Goal: Transaction & Acquisition: Purchase product/service

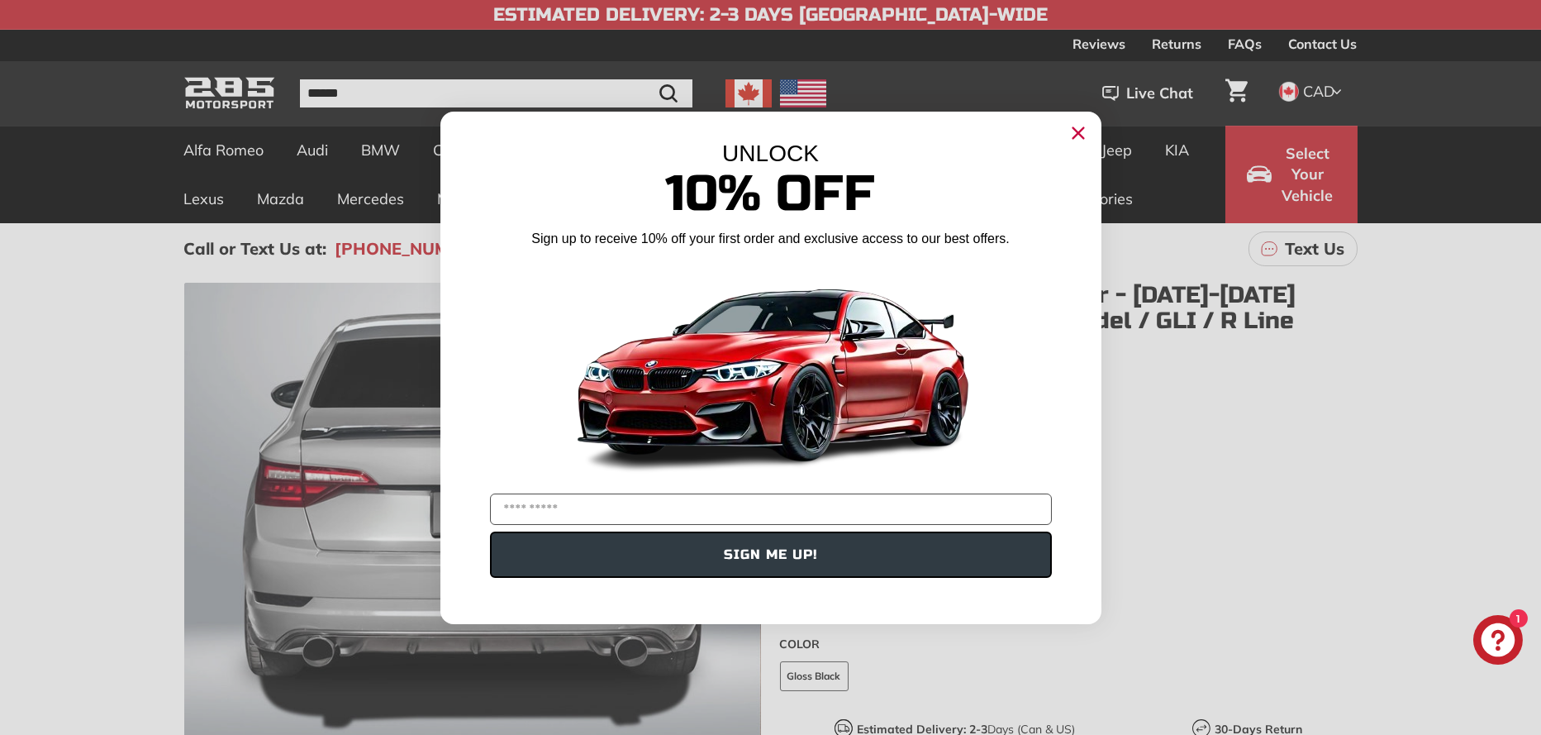
click at [1075, 134] on icon "Close dialog" at bounding box center [1078, 132] width 11 height 11
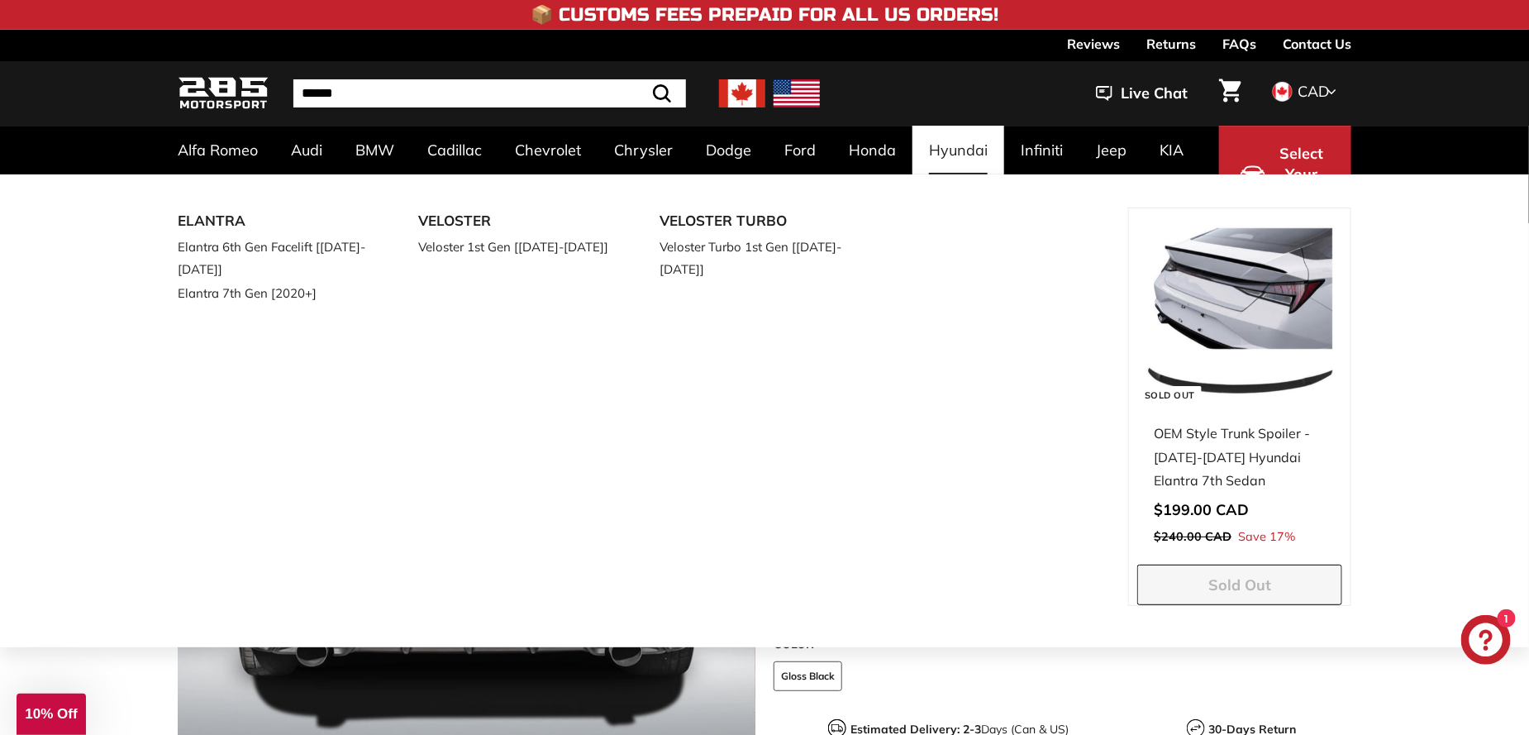
click at [1493, 444] on div "ELANTRA Elantra 6th Gen Facelift [2017-2019] Elantra 7th Gen [2020+] VELOSTER V…" at bounding box center [764, 410] width 1529 height 473
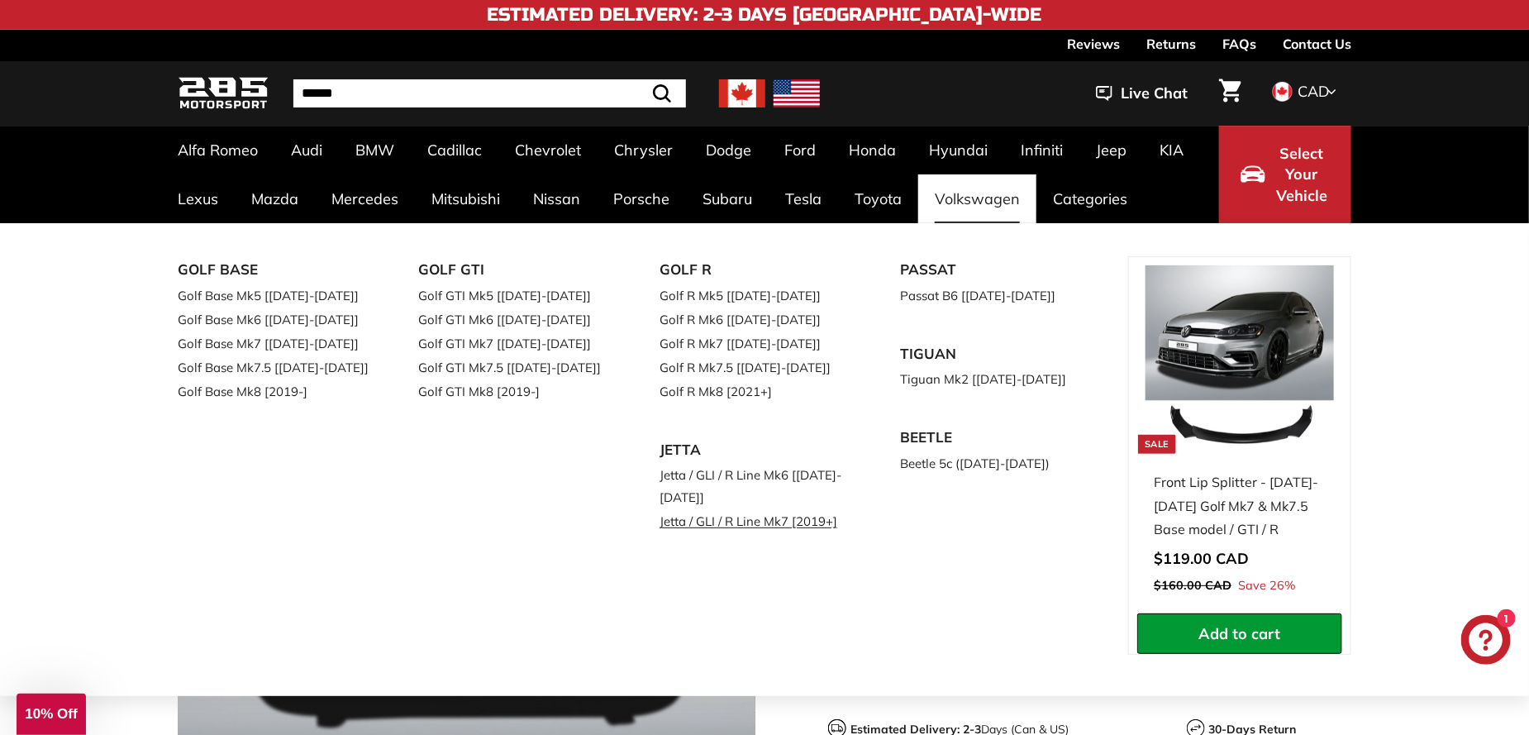
click at [700, 522] on link "Jetta / GLI / R Line Mk7 [2019+]" at bounding box center [756, 521] width 195 height 24
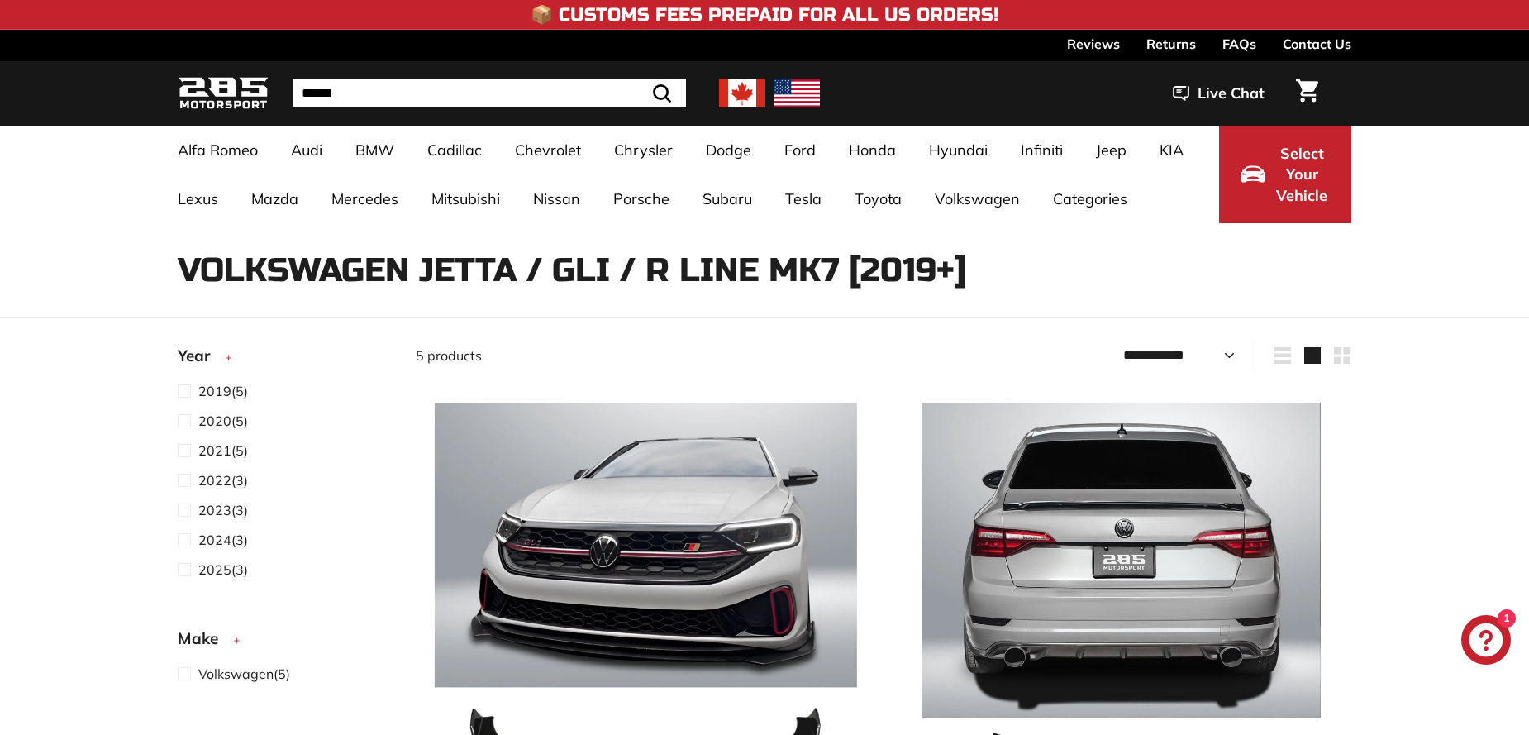
select select "**********"
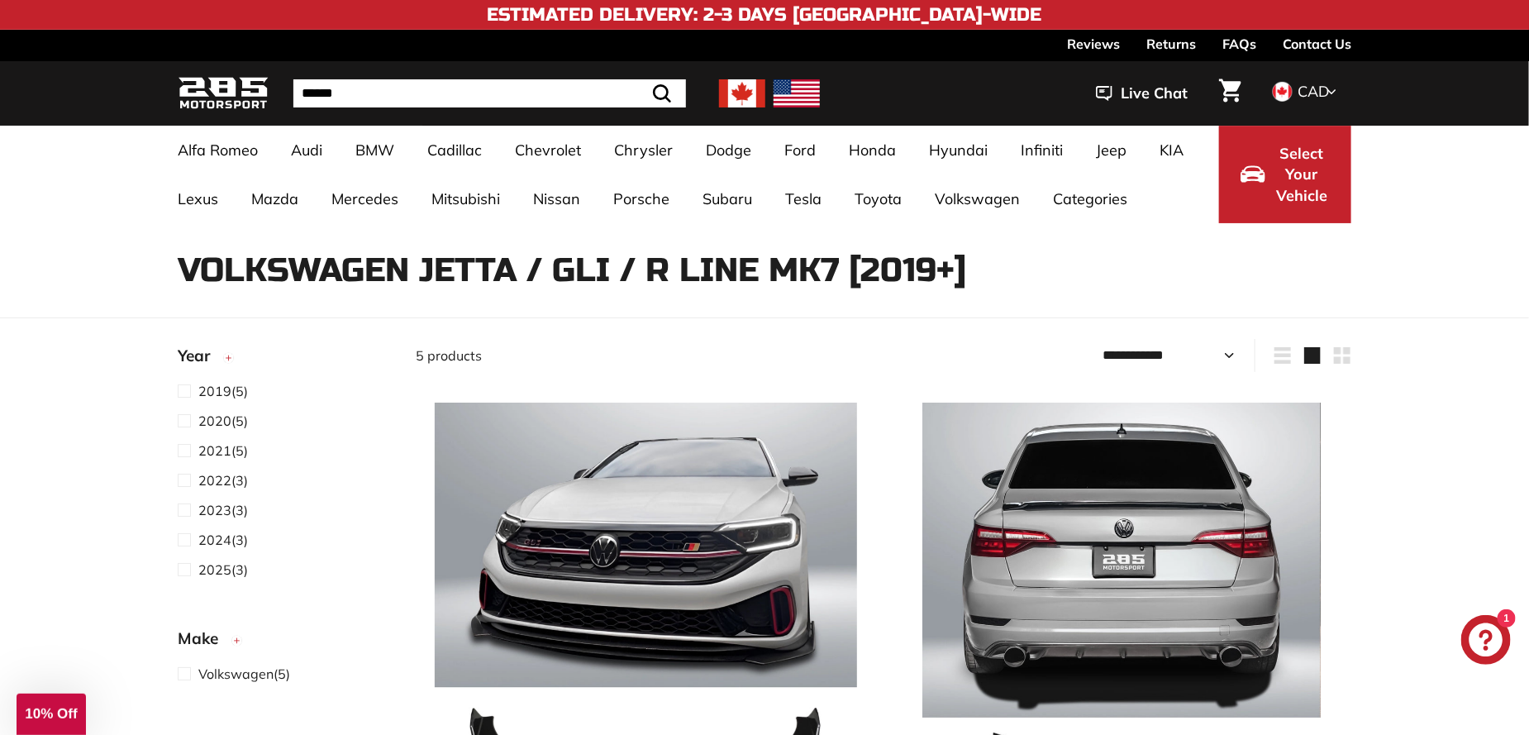
scroll to position [83, 0]
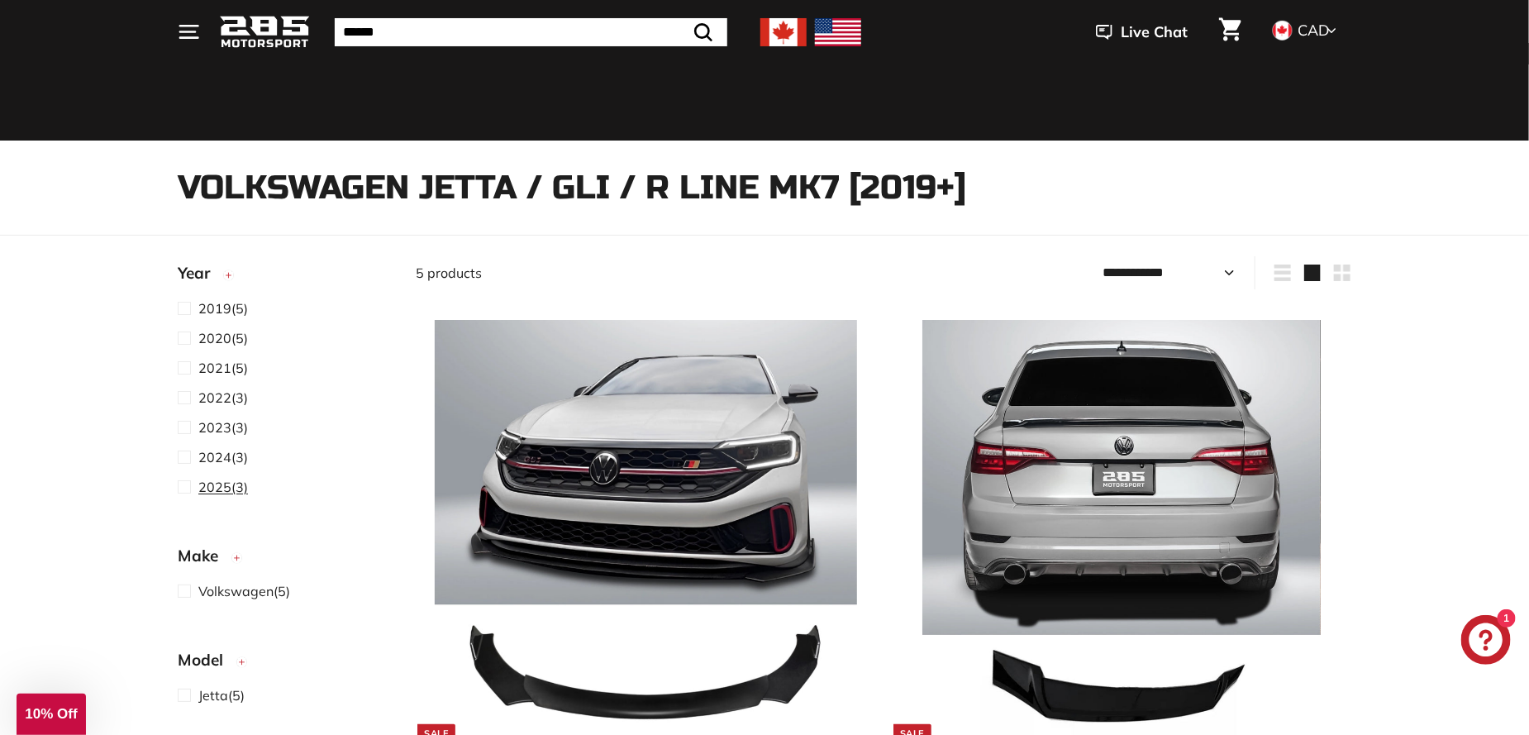
click at [183, 488] on span at bounding box center [188, 487] width 21 height 20
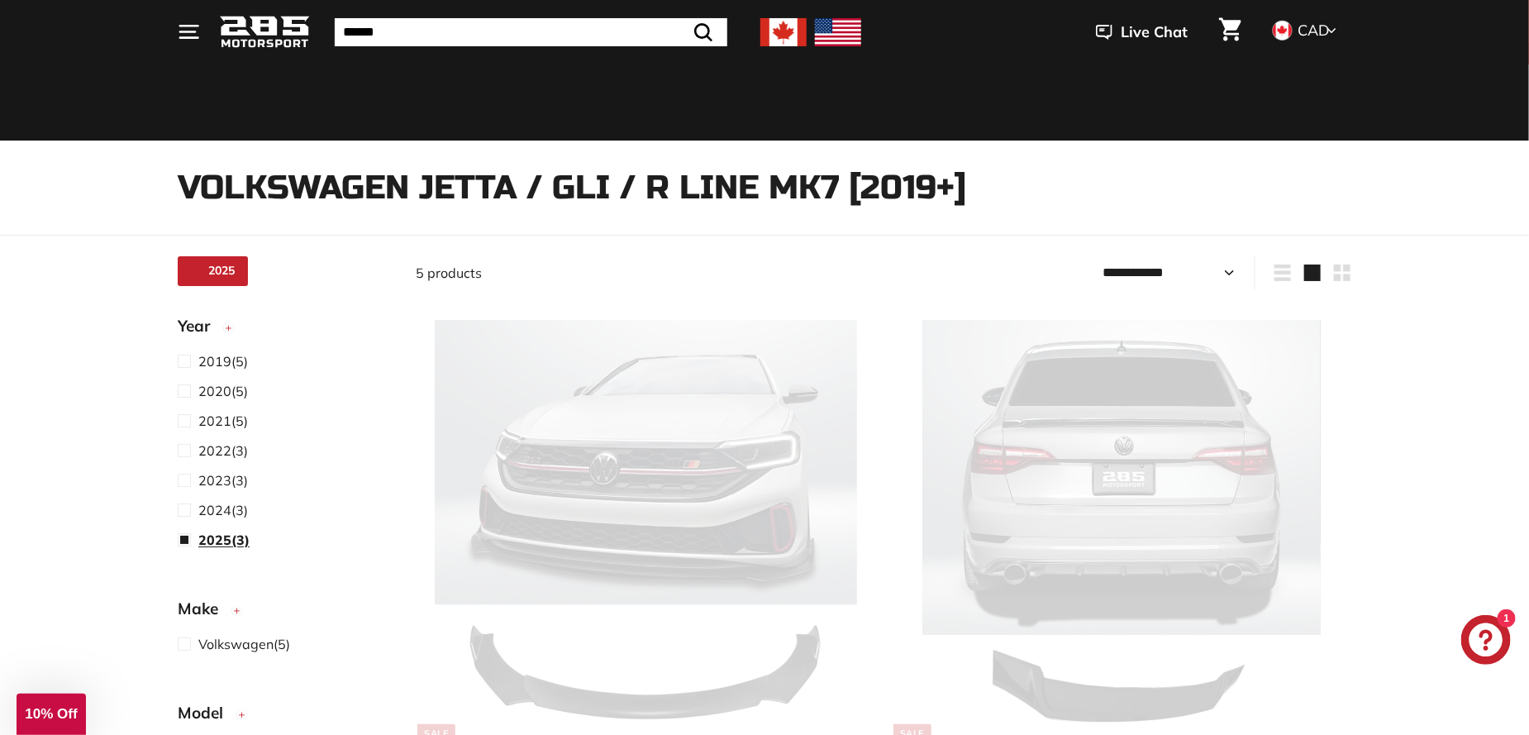
scroll to position [42, 0]
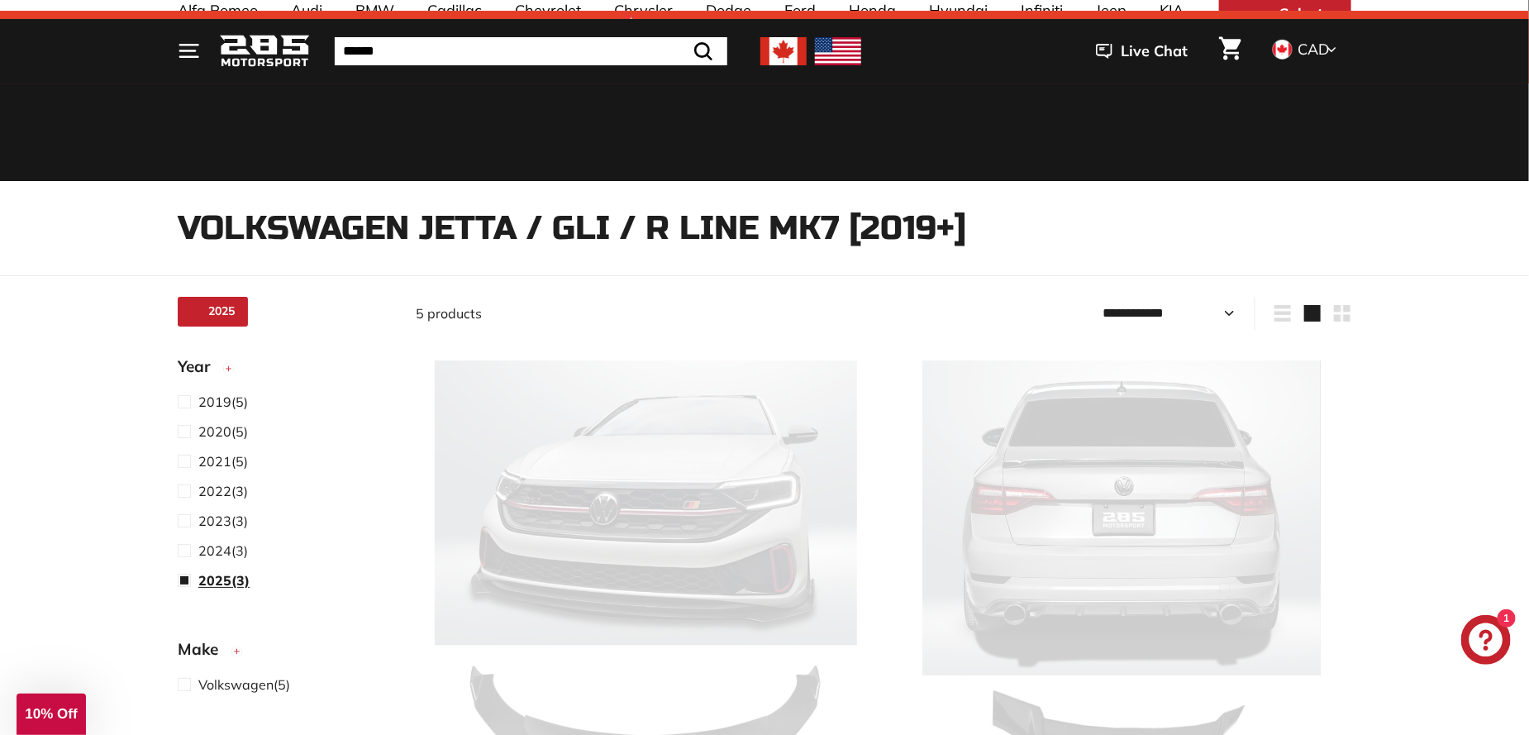
select select "**********"
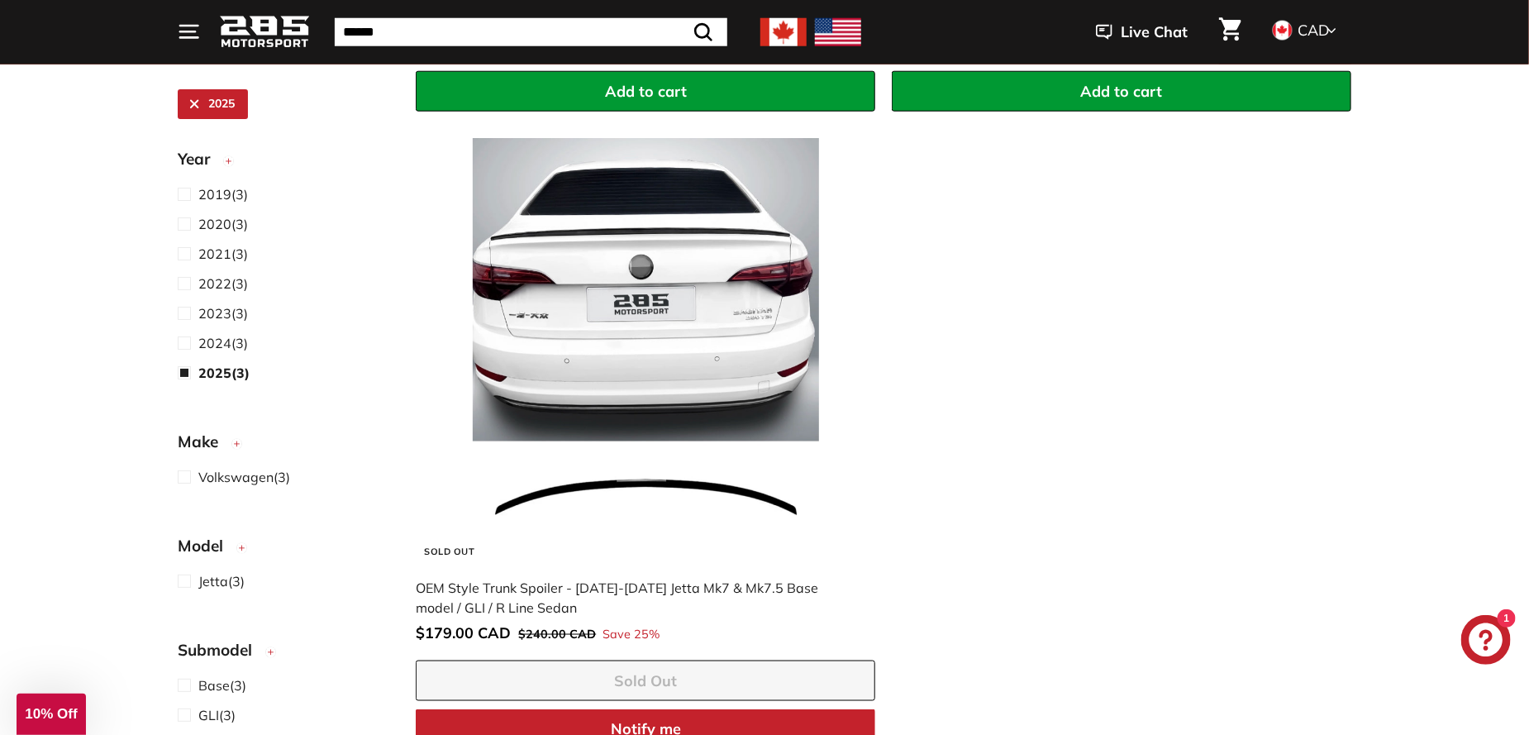
scroll to position [621, 0]
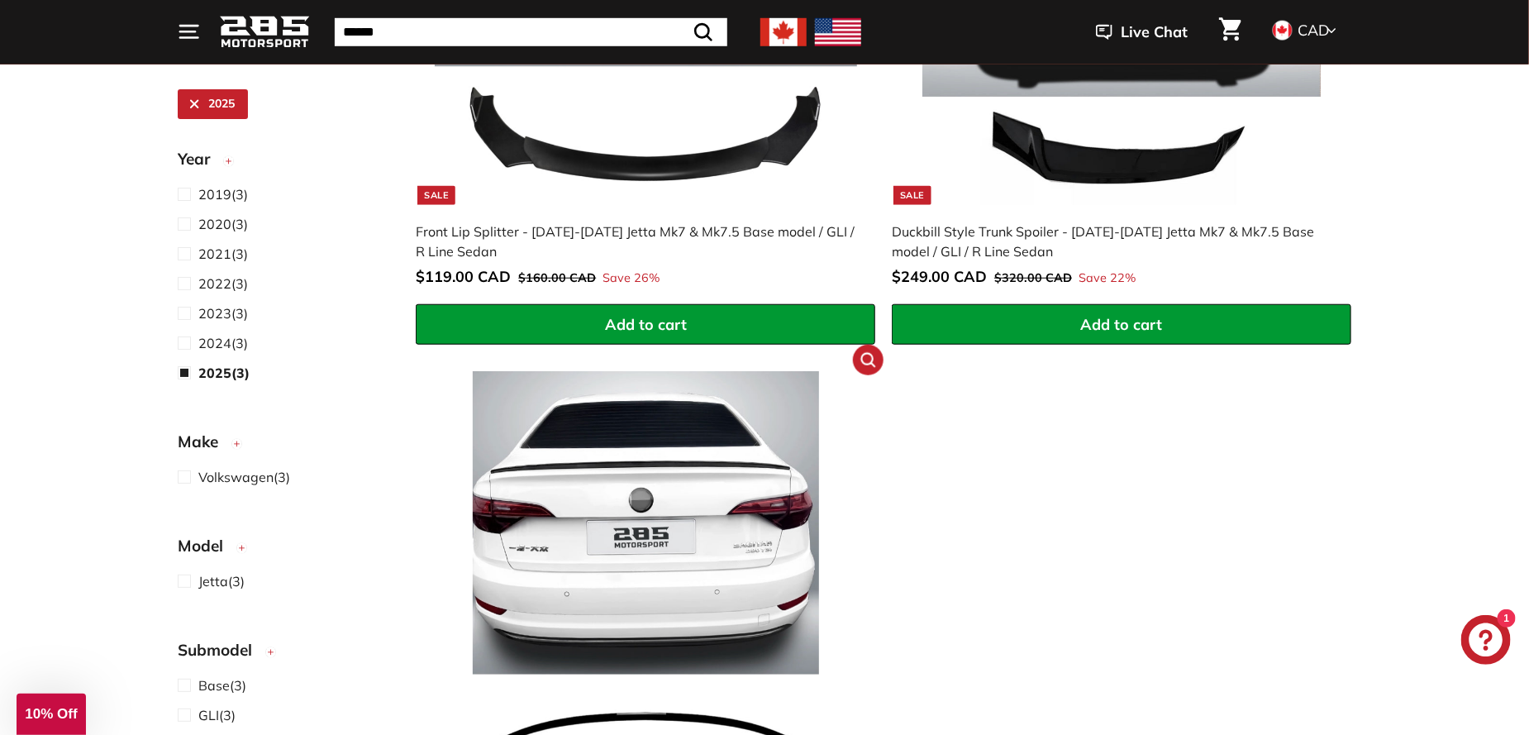
click at [673, 559] on img at bounding box center [646, 582] width 422 height 422
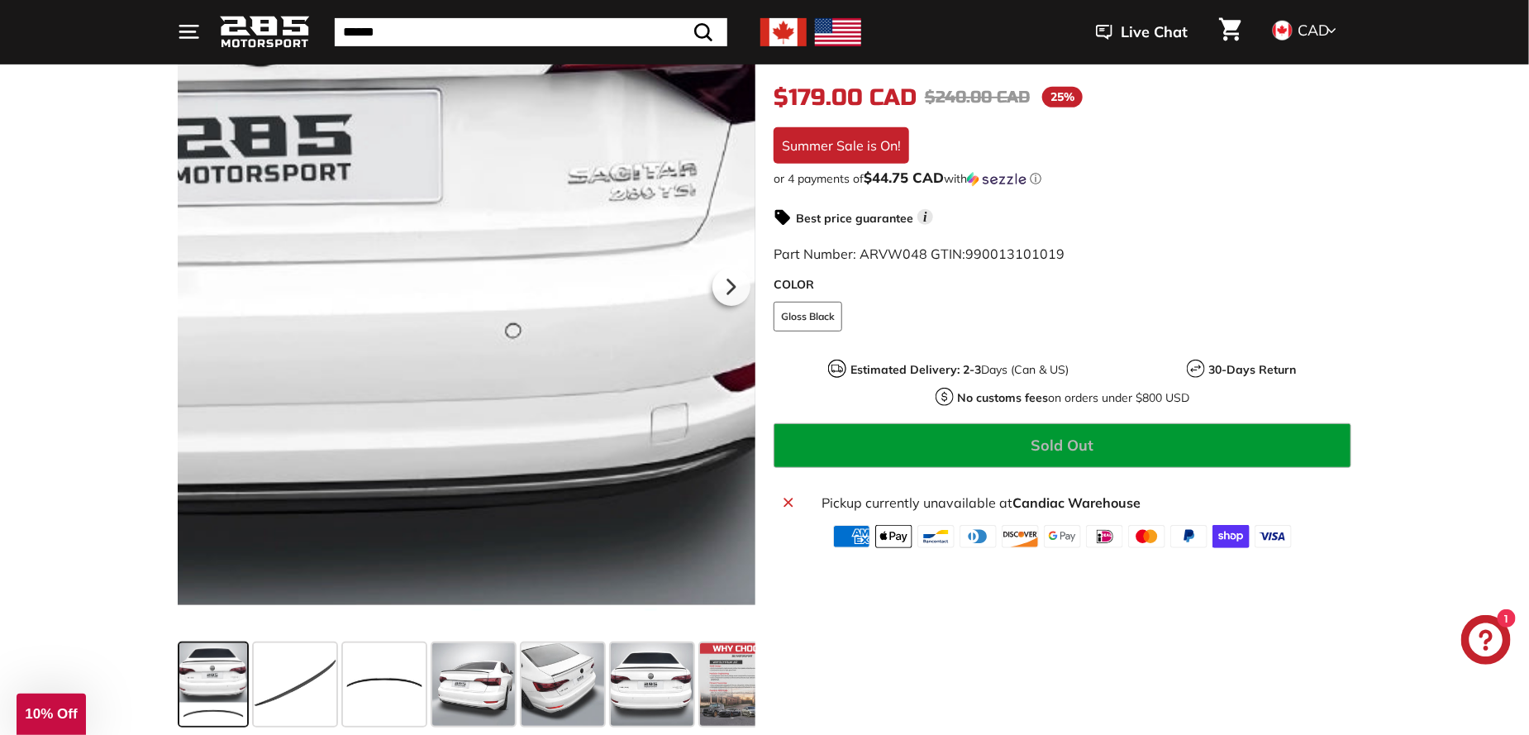
scroll to position [165, 0]
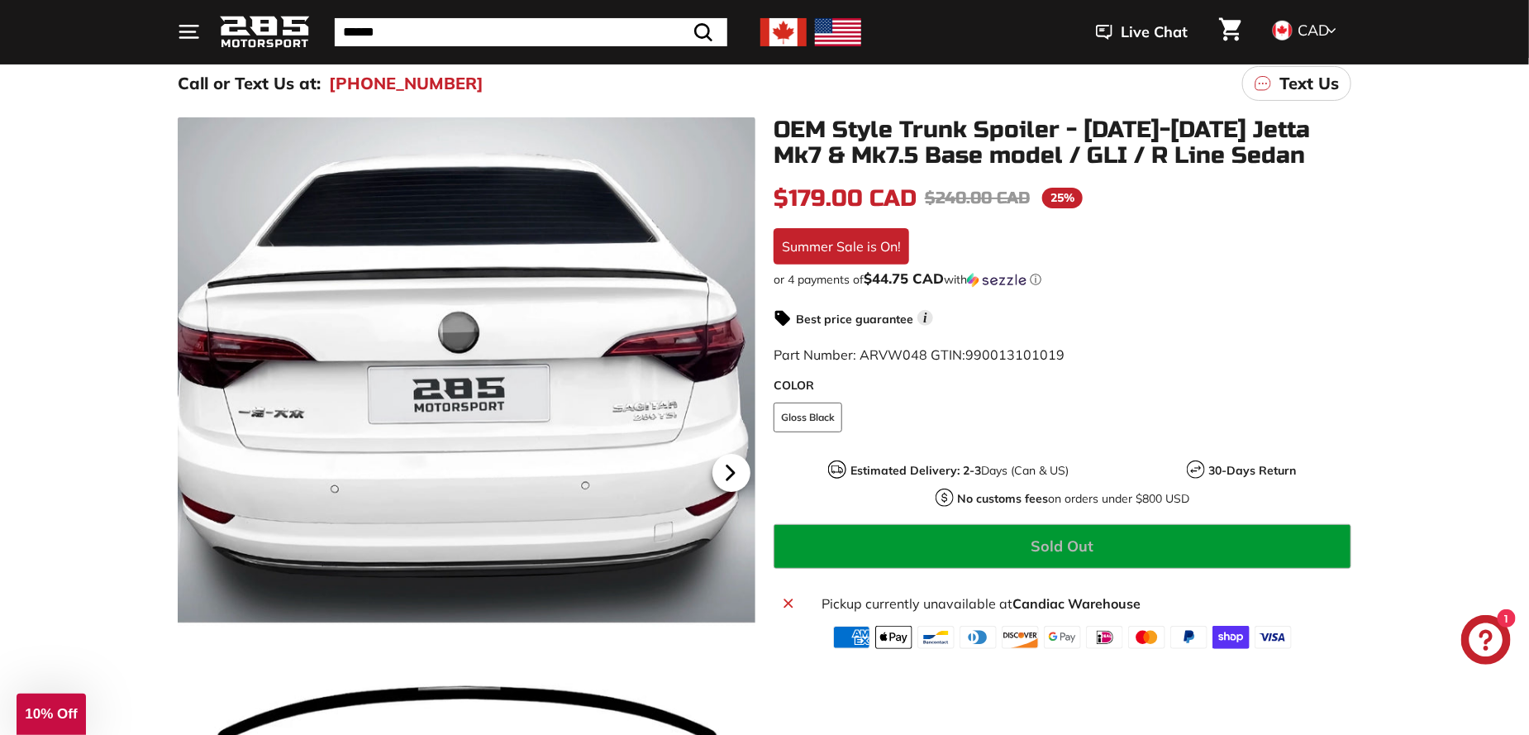
click at [726, 476] on icon at bounding box center [731, 473] width 38 height 38
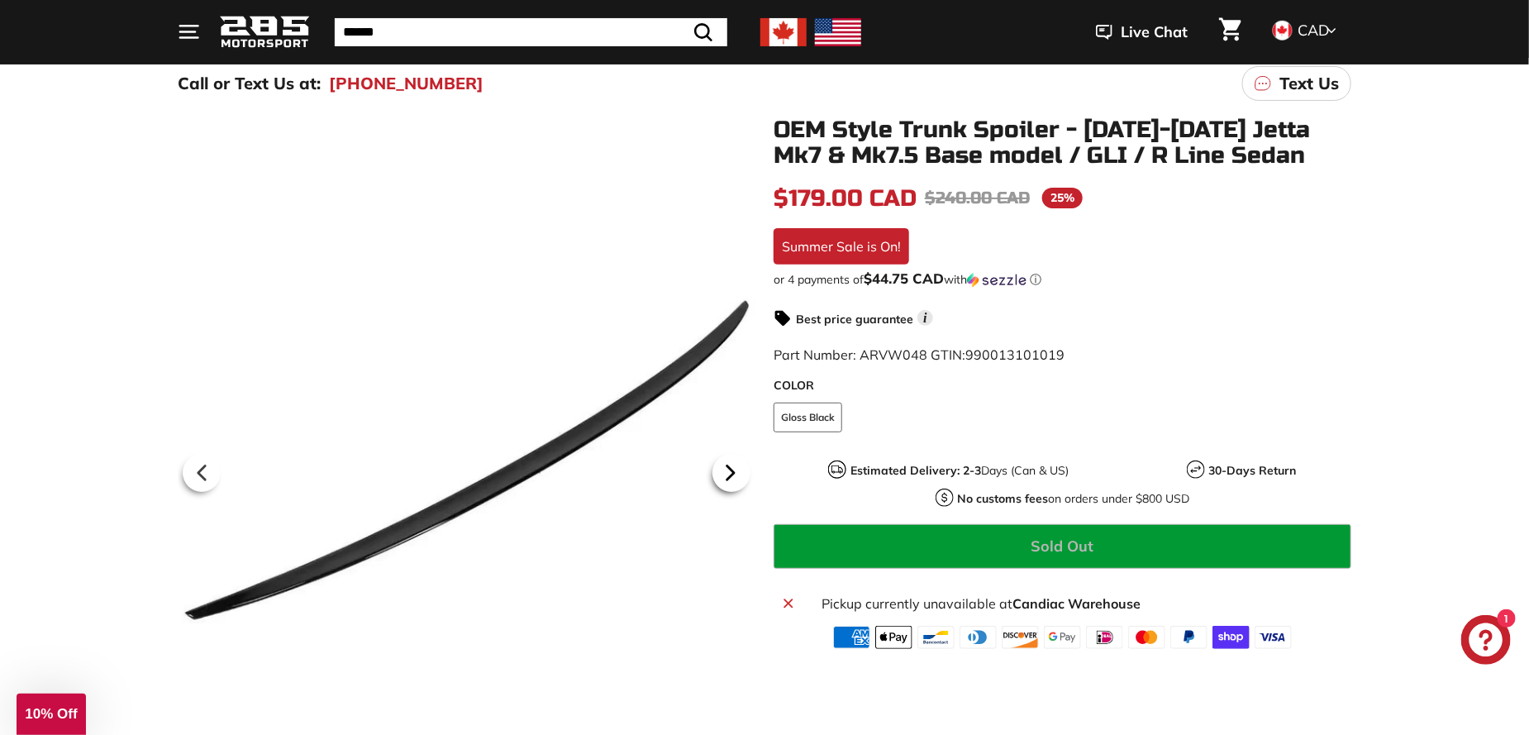
click at [726, 476] on icon at bounding box center [731, 473] width 38 height 38
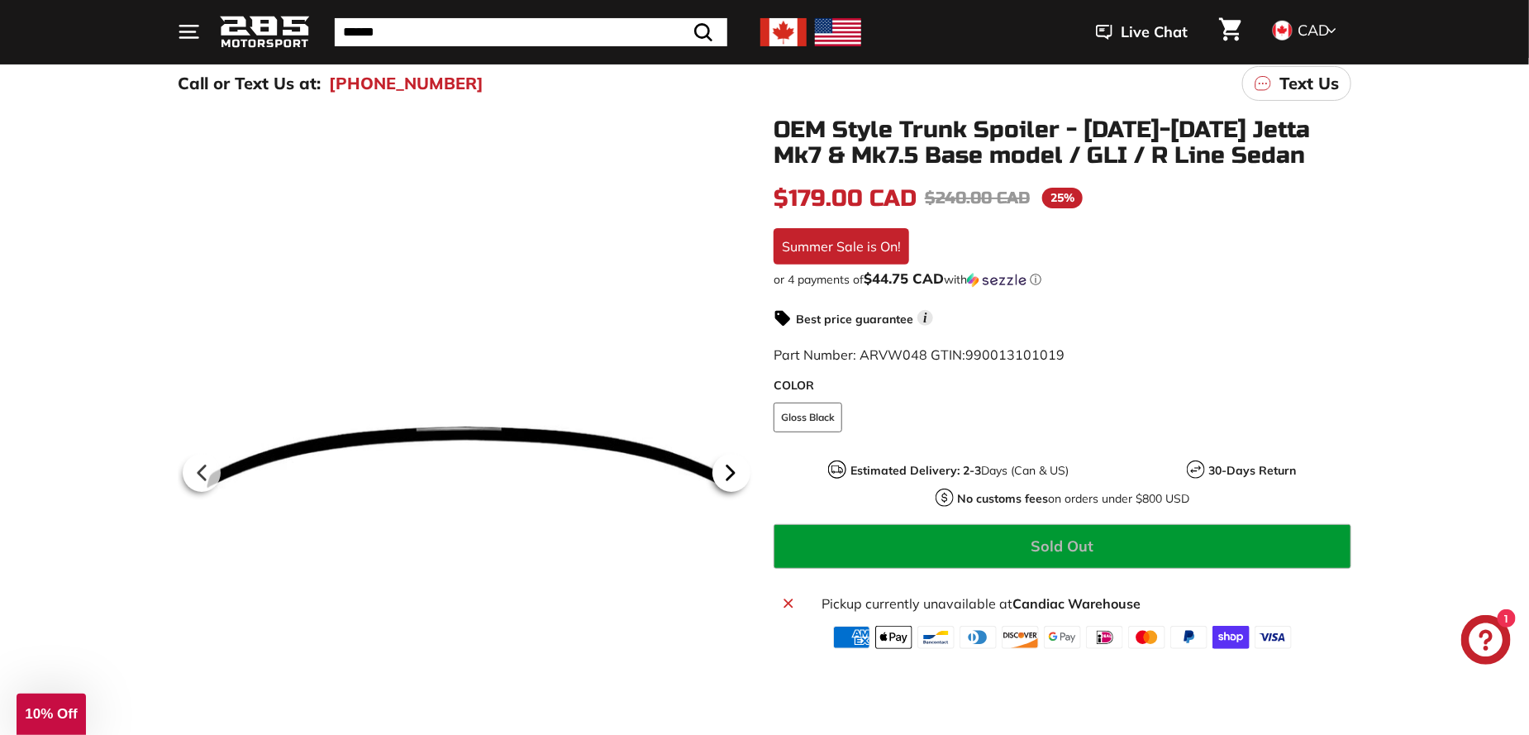
click at [726, 476] on icon at bounding box center [731, 473] width 38 height 38
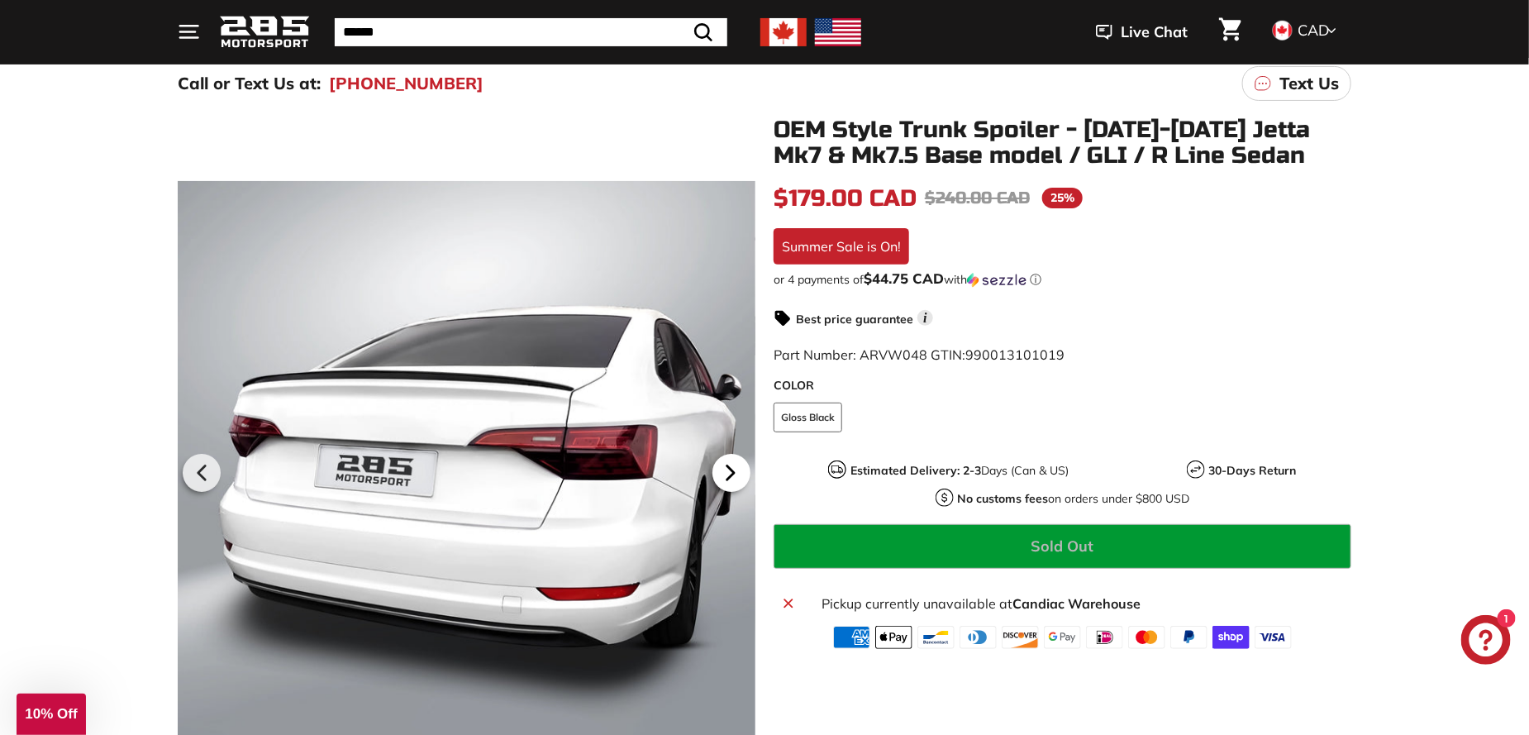
click at [726, 476] on icon at bounding box center [731, 473] width 38 height 38
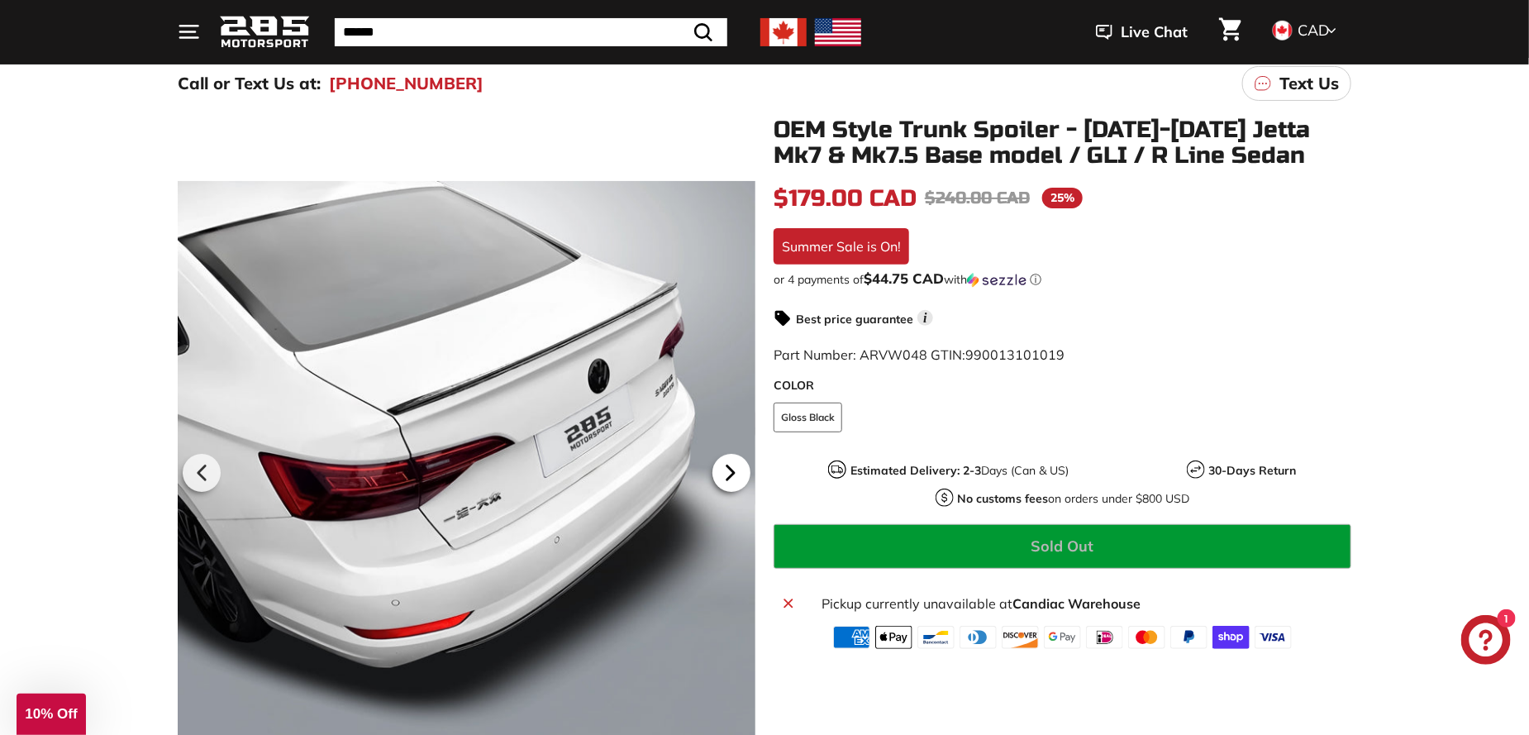
click at [726, 476] on icon at bounding box center [731, 473] width 38 height 38
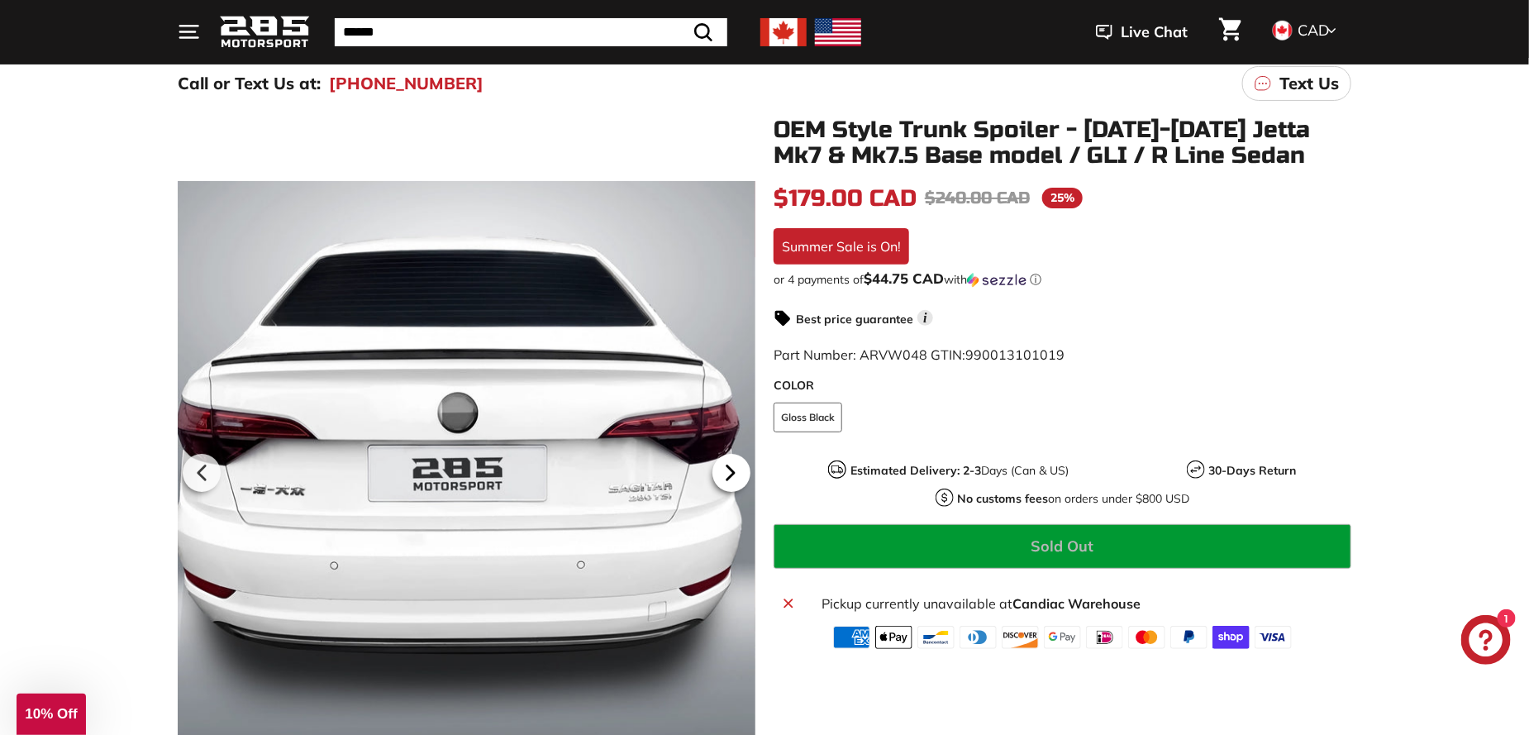
click at [726, 476] on icon at bounding box center [731, 473] width 38 height 38
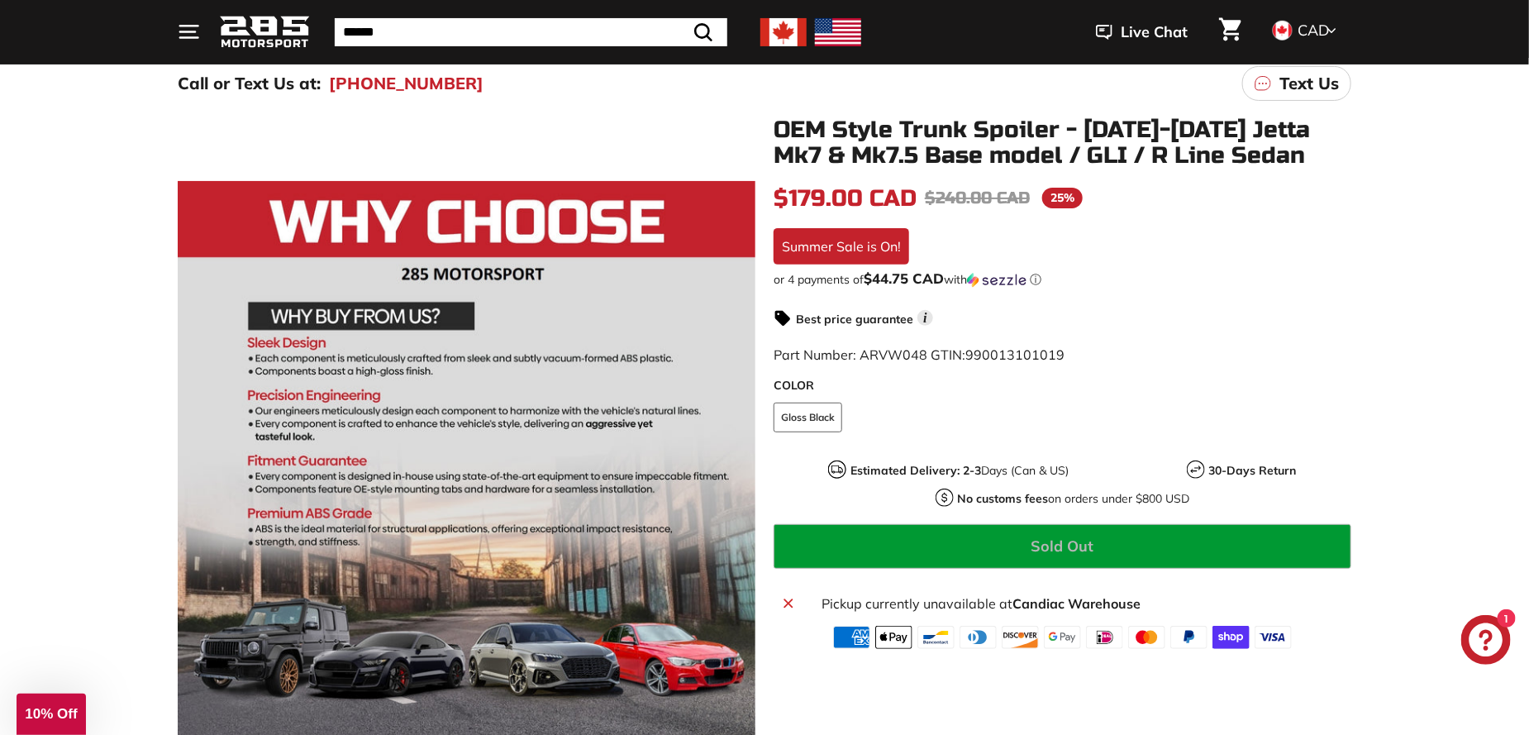
click at [1391, 364] on div ".cls-1{fill:none;stroke:#000;stroke-miterlimit:10;stroke-width:2px} .cls-1{fill…" at bounding box center [764, 513] width 1529 height 809
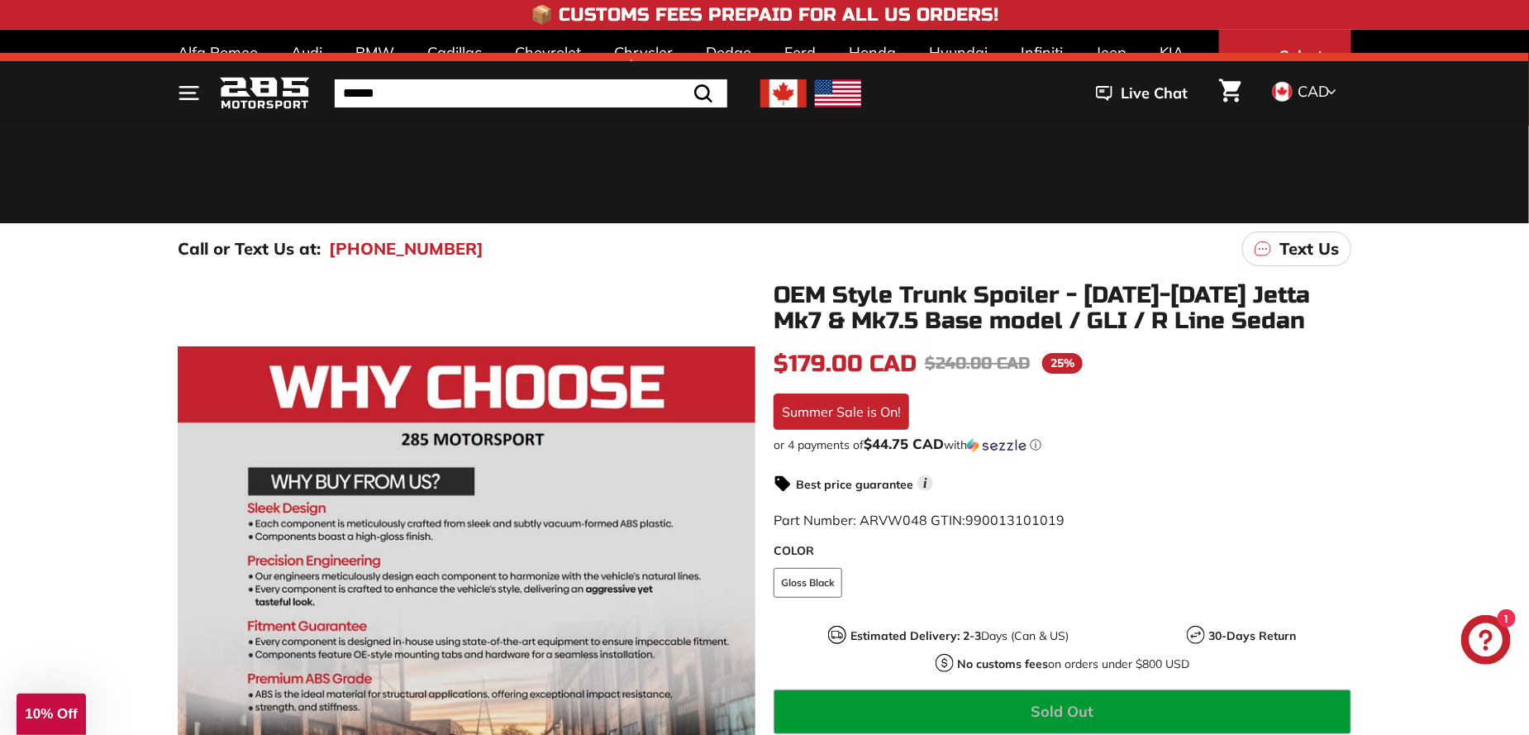
scroll to position [165, 0]
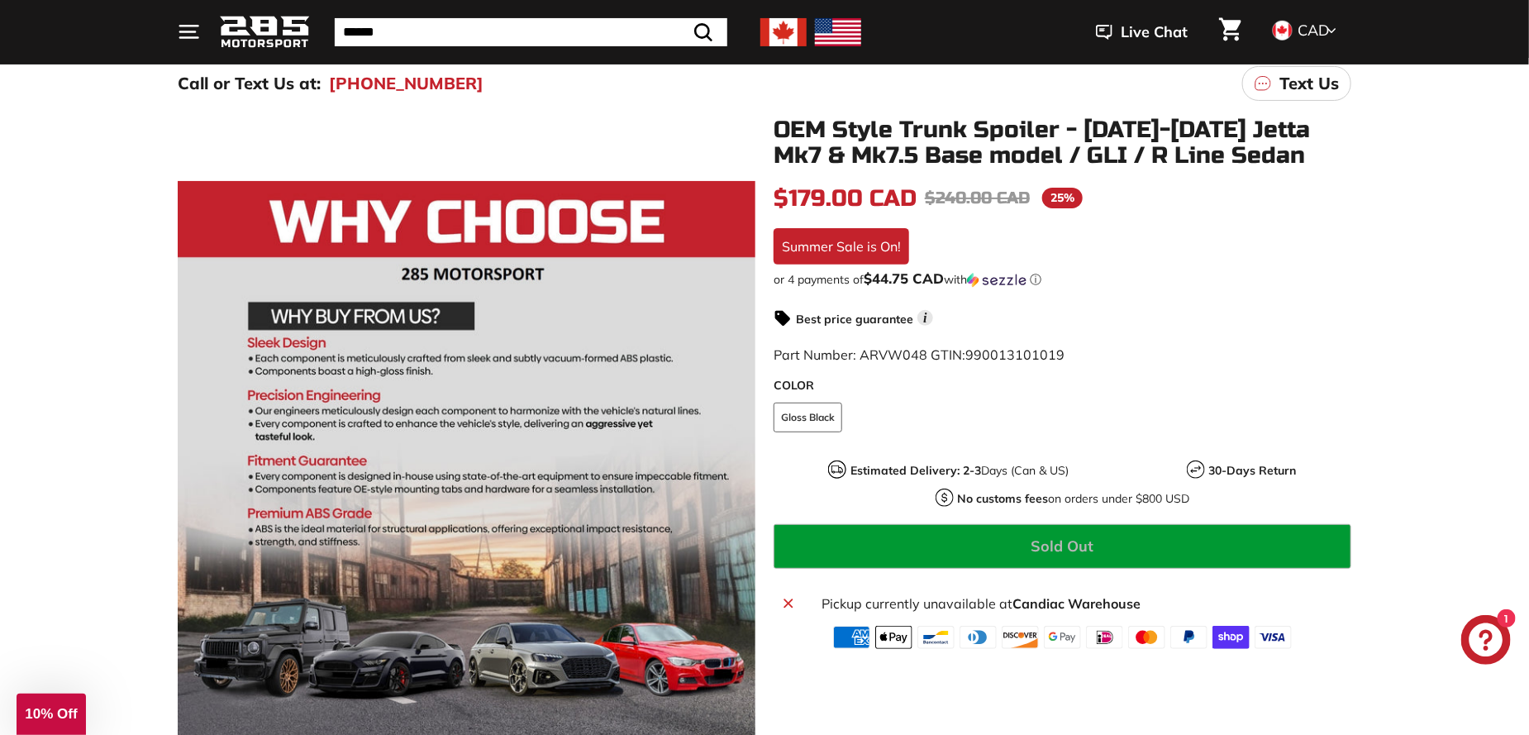
click at [1329, 356] on div "Part Number: ARVW048 GTIN: 990013101019" at bounding box center [1063, 355] width 578 height 20
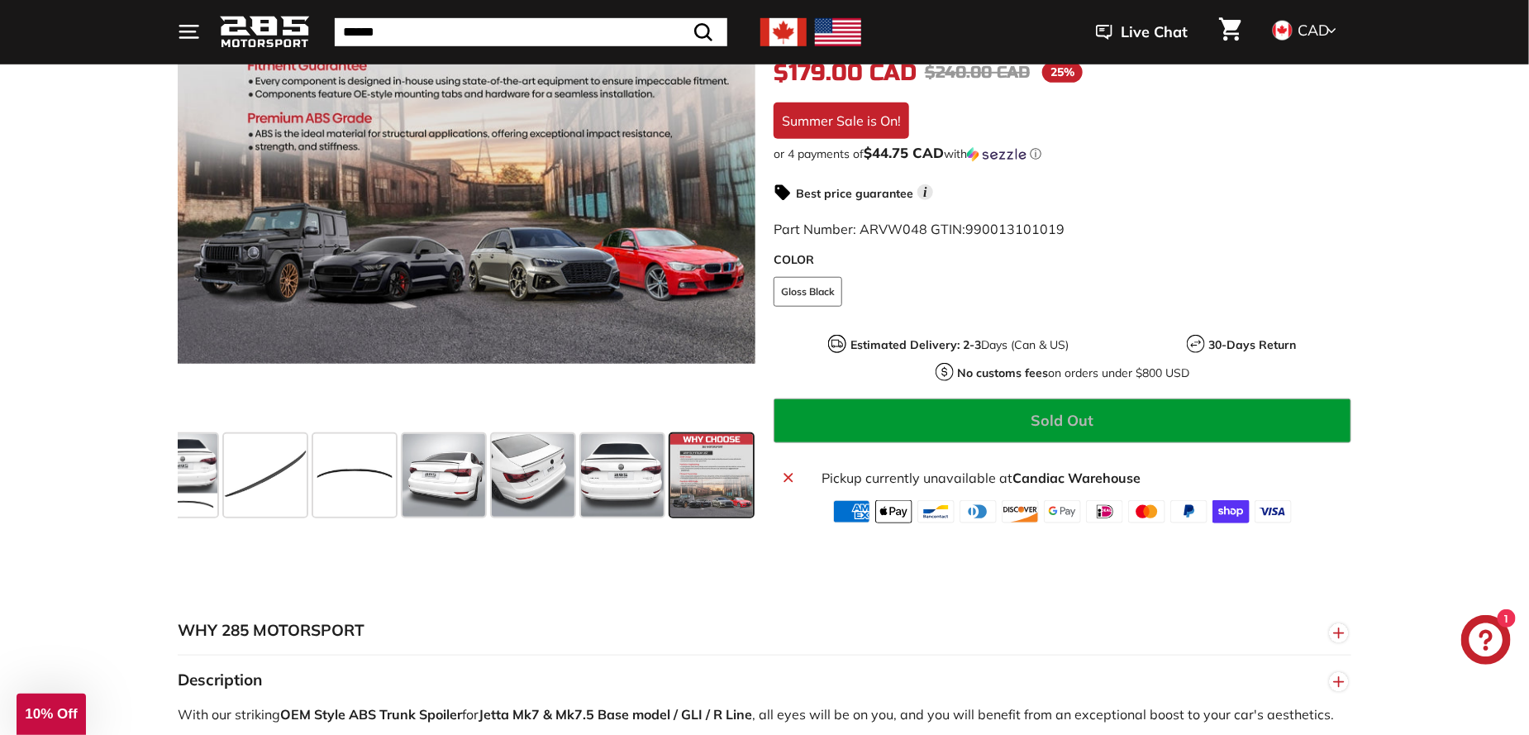
scroll to position [548, 0]
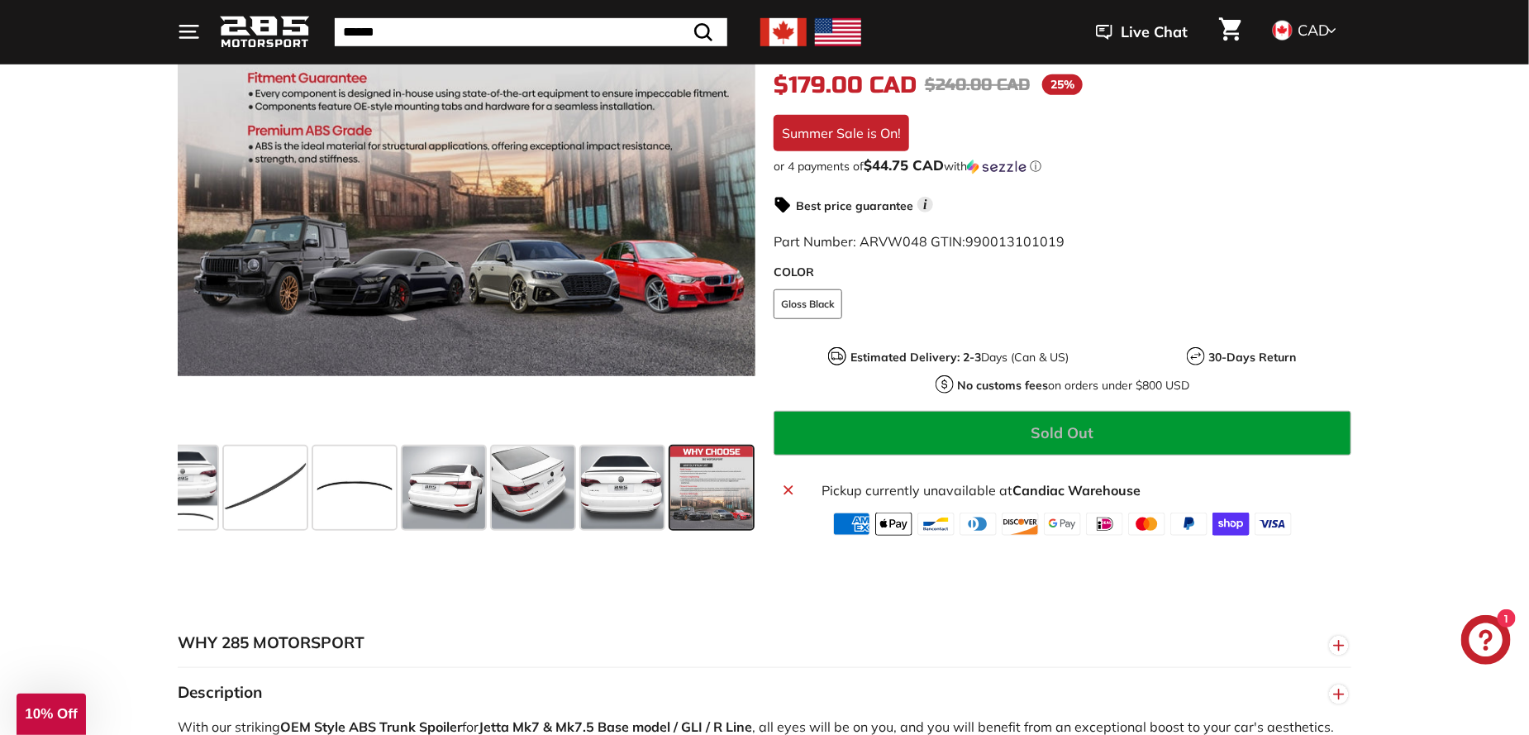
click at [839, 135] on div "Summer Sale is On!" at bounding box center [842, 133] width 136 height 36
click at [1406, 189] on div ".cls-1{fill:none;stroke:#000;stroke-miterlimit:10;stroke-width:2px} .cls-1{fill…" at bounding box center [764, 130] width 1529 height 809
click at [1315, 163] on div "or 4 payments of $44.75 CAD with ⓘ" at bounding box center [1063, 166] width 578 height 17
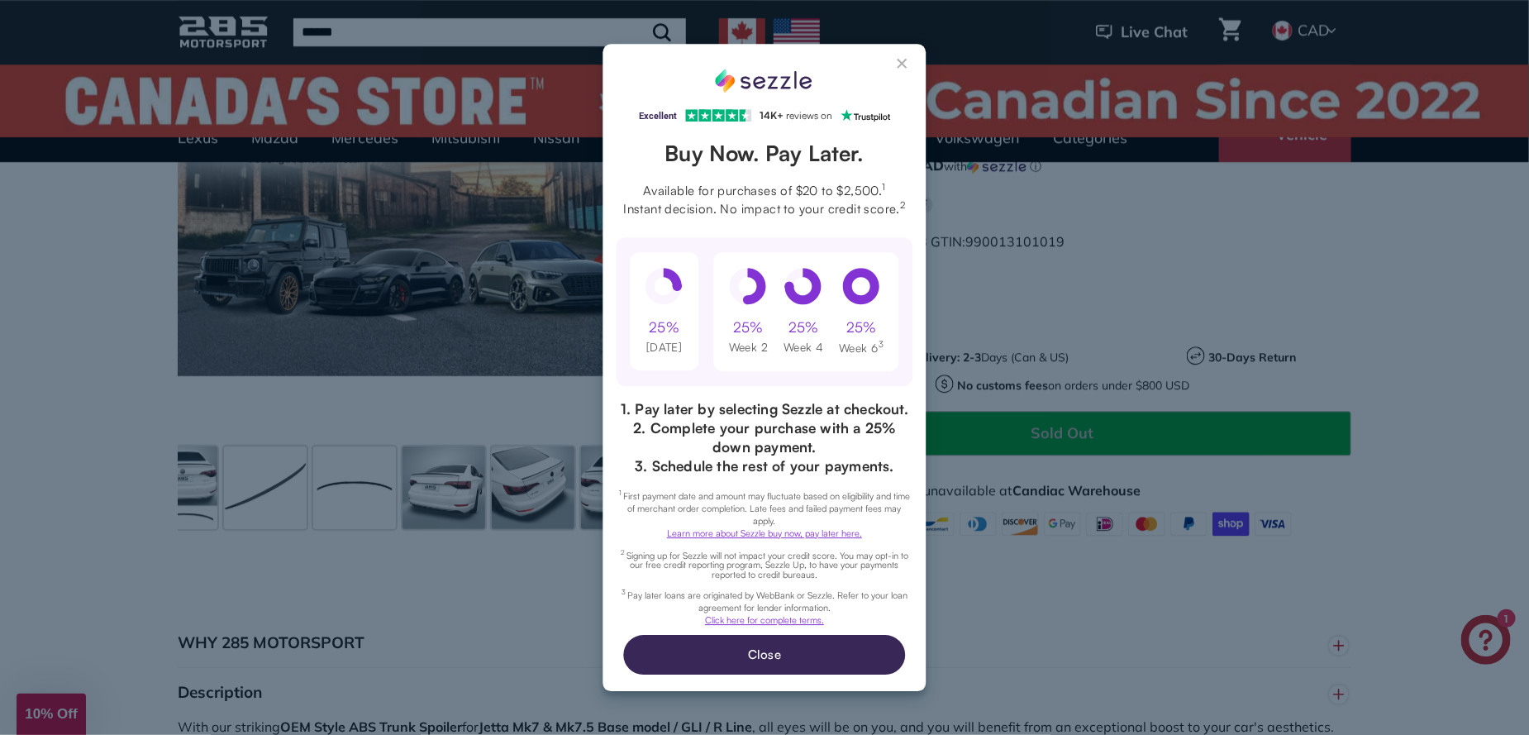
scroll to position [0, 0]
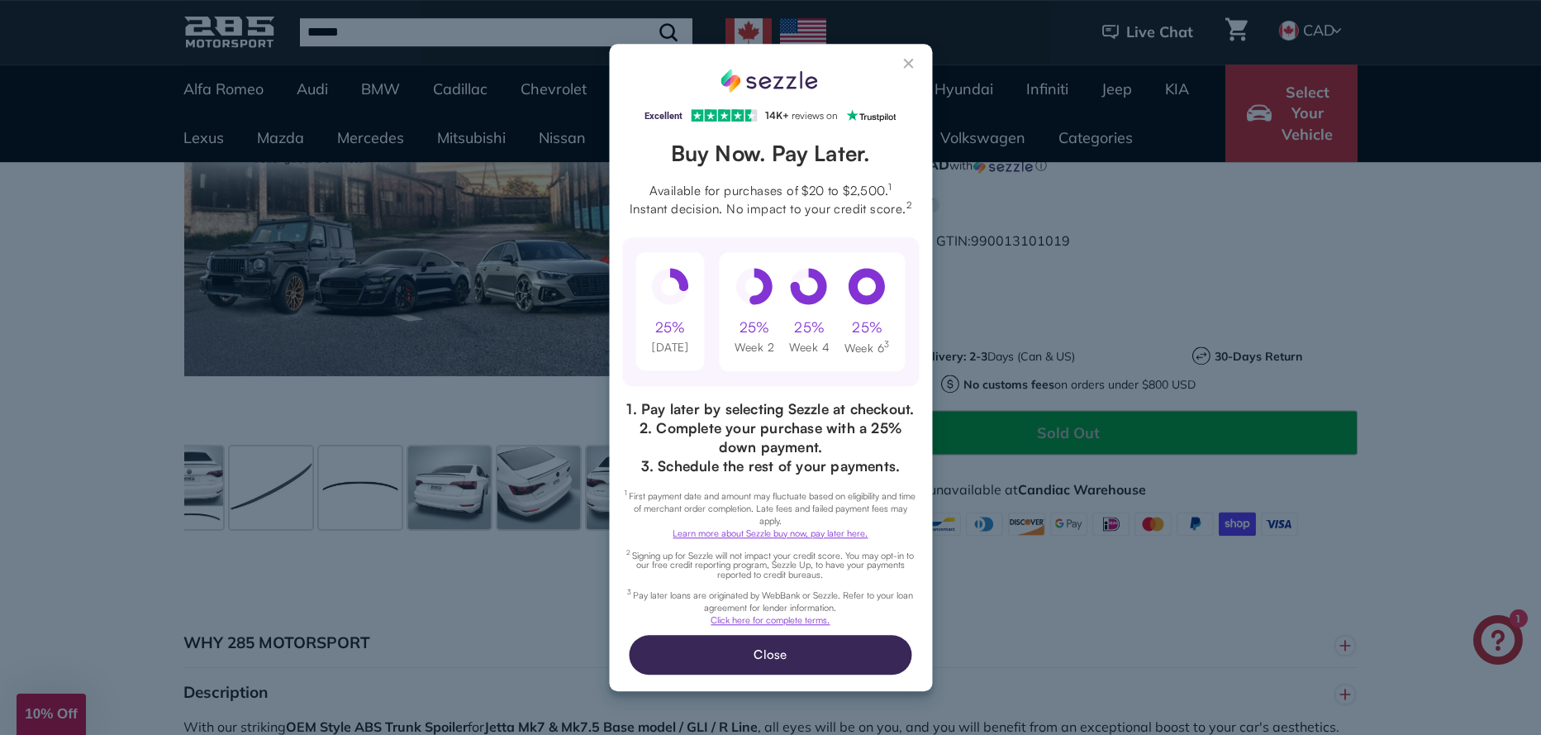
click at [908, 60] on button "Close Sezzle Modal" at bounding box center [909, 67] width 20 height 20
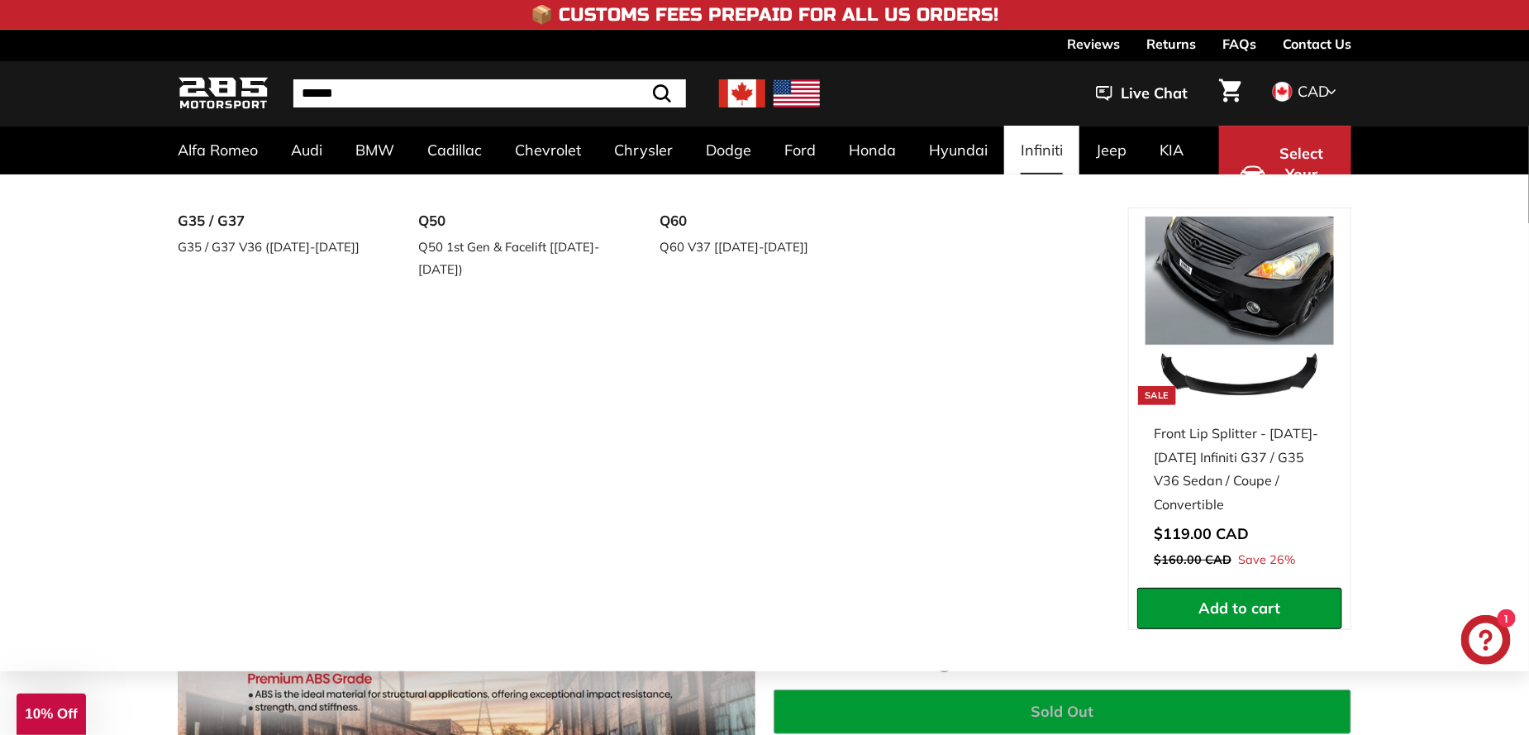
click at [1472, 331] on div "**********" at bounding box center [764, 422] width 1529 height 497
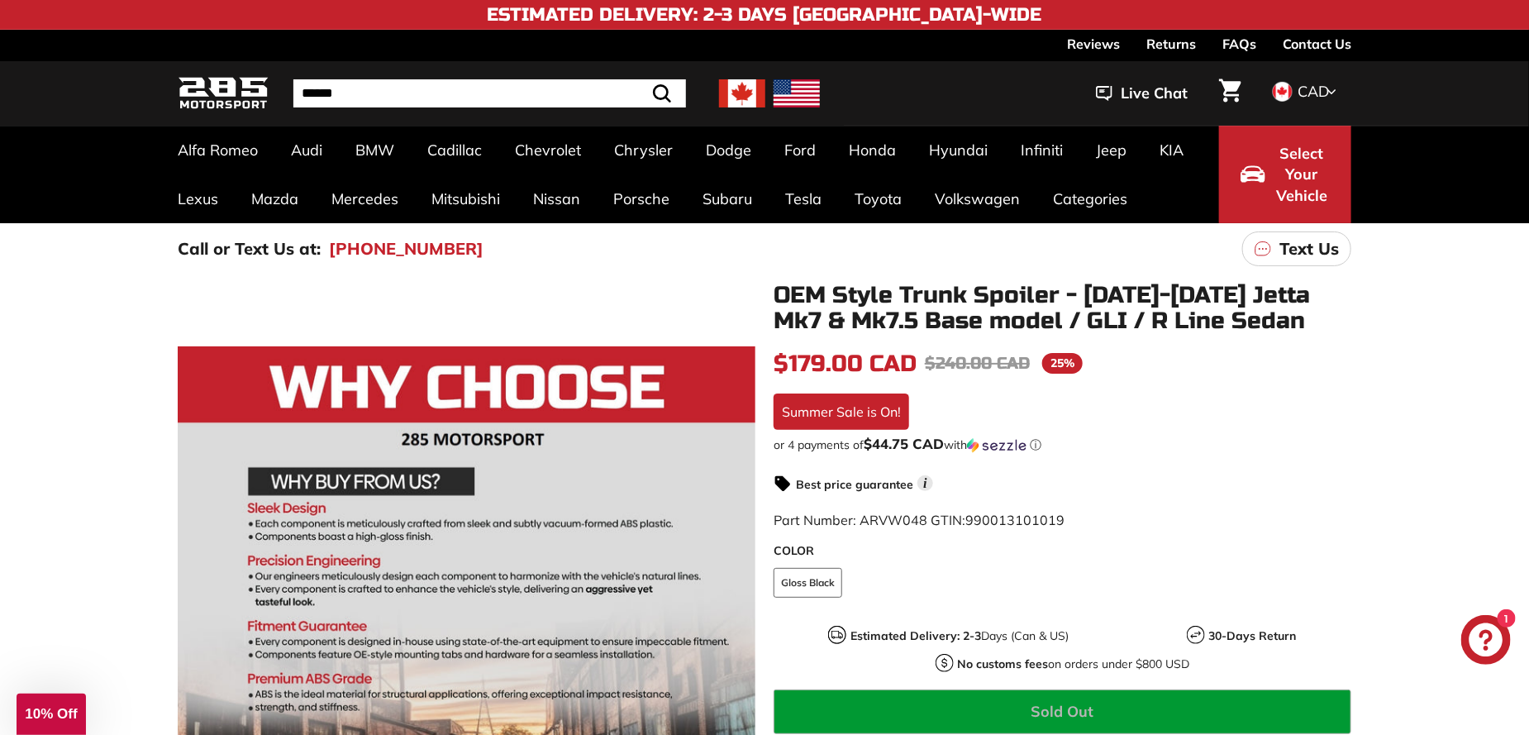
click at [1253, 516] on div "Part Number: ARVW048 GTIN: 990013101019" at bounding box center [1063, 520] width 578 height 20
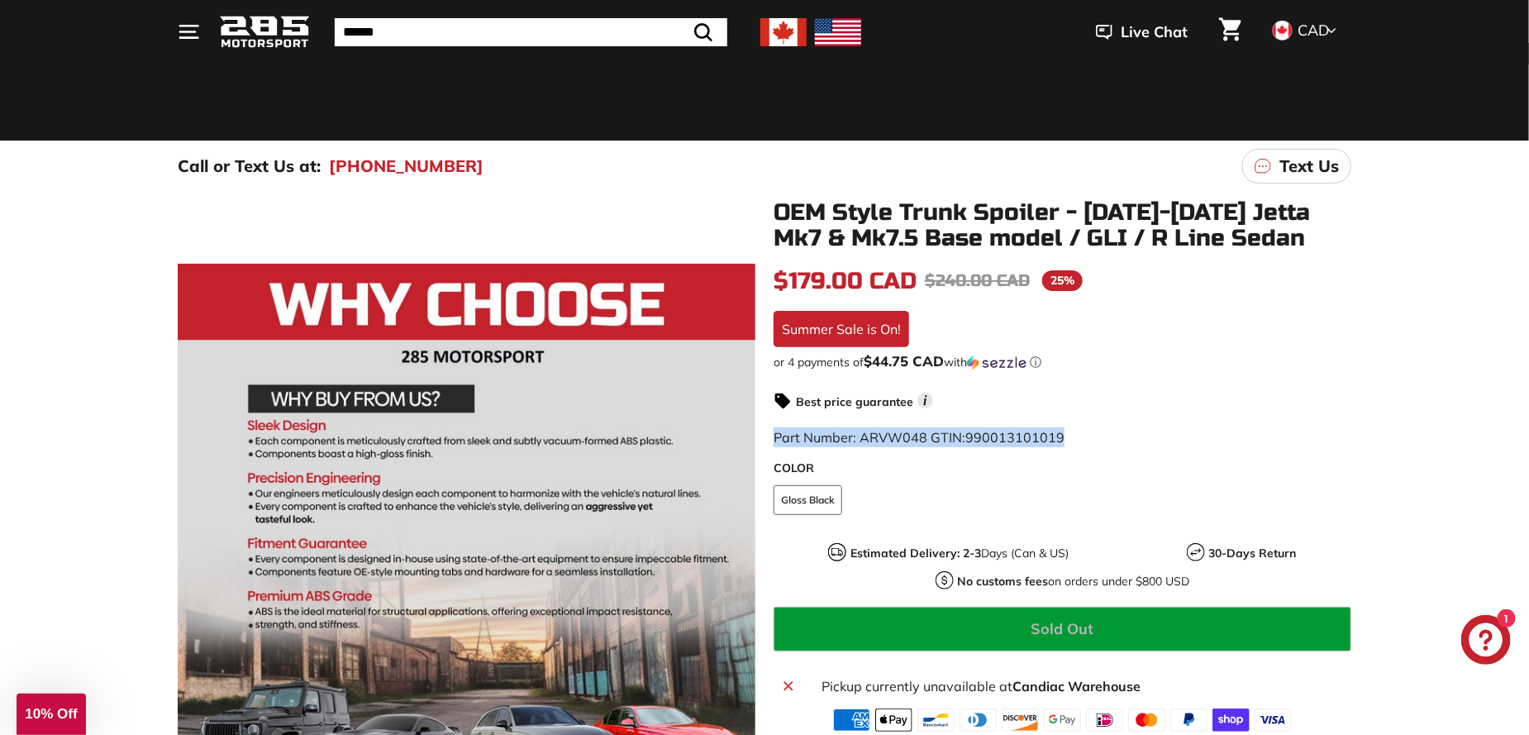
drag, startPoint x: 1065, startPoint y: 429, endPoint x: 774, endPoint y: 435, distance: 291.8
click at [774, 435] on div "Part Number: ARVW048 GTIN: 990013101019" at bounding box center [1063, 437] width 578 height 20
click at [1362, 383] on div ".cls-1{fill:none;stroke:#000;stroke-miterlimit:10;stroke-width:2px} .cls-1{fill…" at bounding box center [765, 600] width 1240 height 801
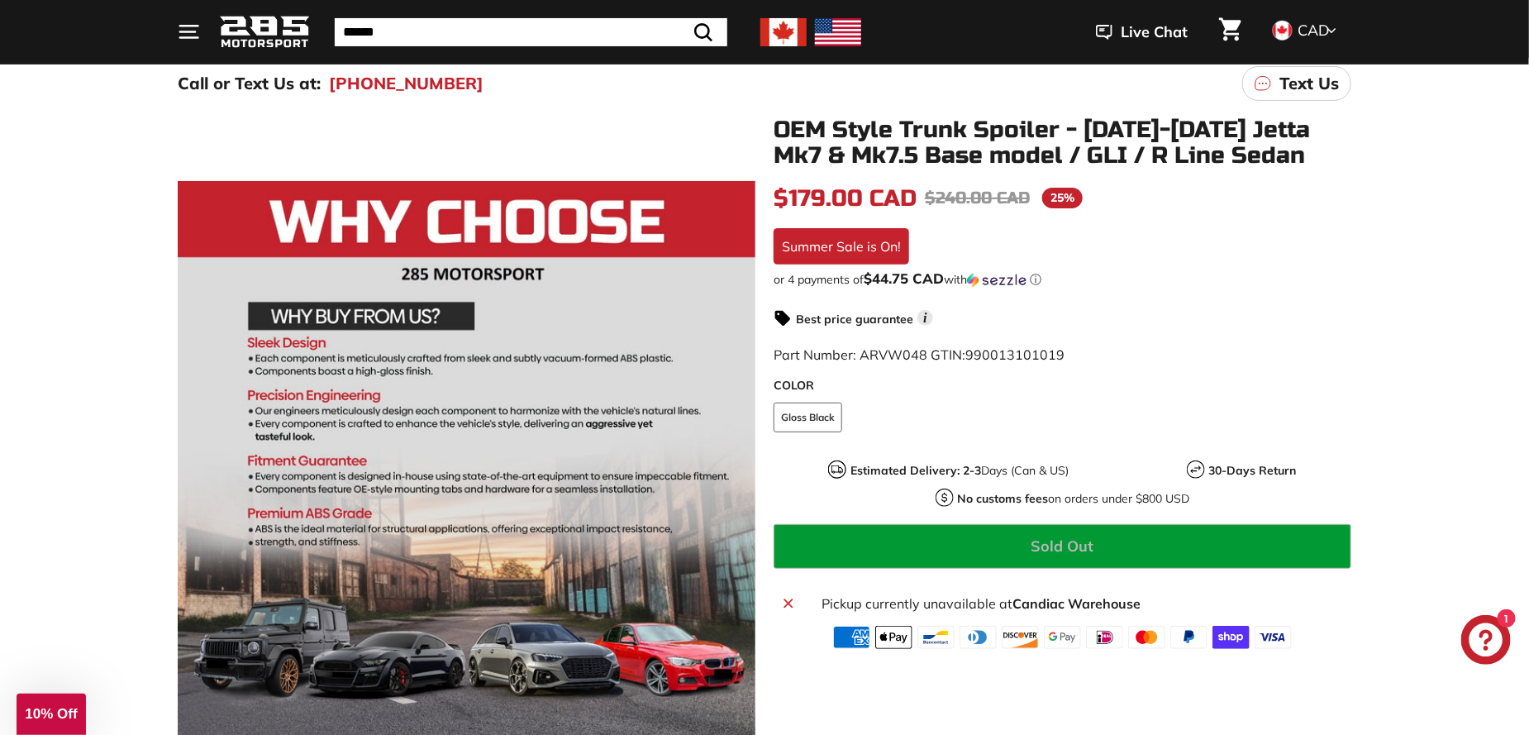
click at [1302, 85] on p "Text Us" at bounding box center [1309, 83] width 60 height 25
click at [1432, 278] on div ".cls-1{fill:none;stroke:#000;stroke-miterlimit:10;stroke-width:2px} .cls-1{fill…" at bounding box center [764, 513] width 1529 height 809
click at [1375, 299] on div ".cls-1{fill:none;stroke:#000;stroke-miterlimit:10;stroke-width:2px} .cls-1{fill…" at bounding box center [765, 517] width 1240 height 801
